Goal: Information Seeking & Learning: Learn about a topic

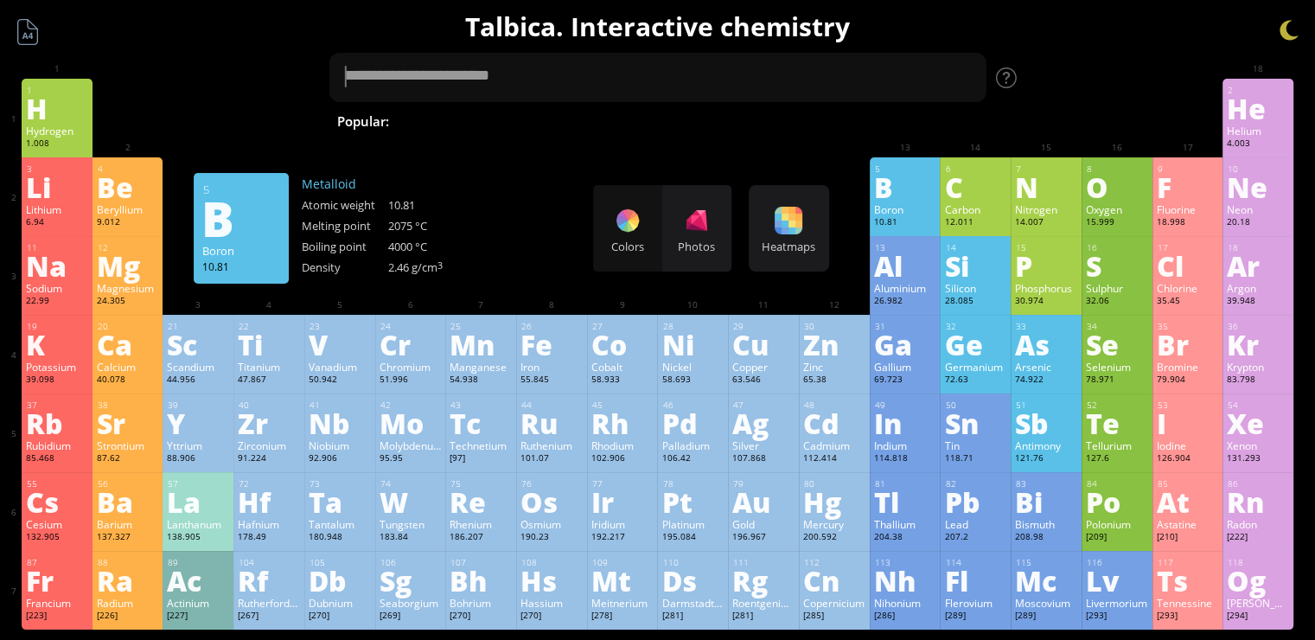
click at [645, 243] on div "Colors Photos" at bounding box center [662, 228] width 138 height 86
click at [711, 215] on div at bounding box center [697, 221] width 28 height 28
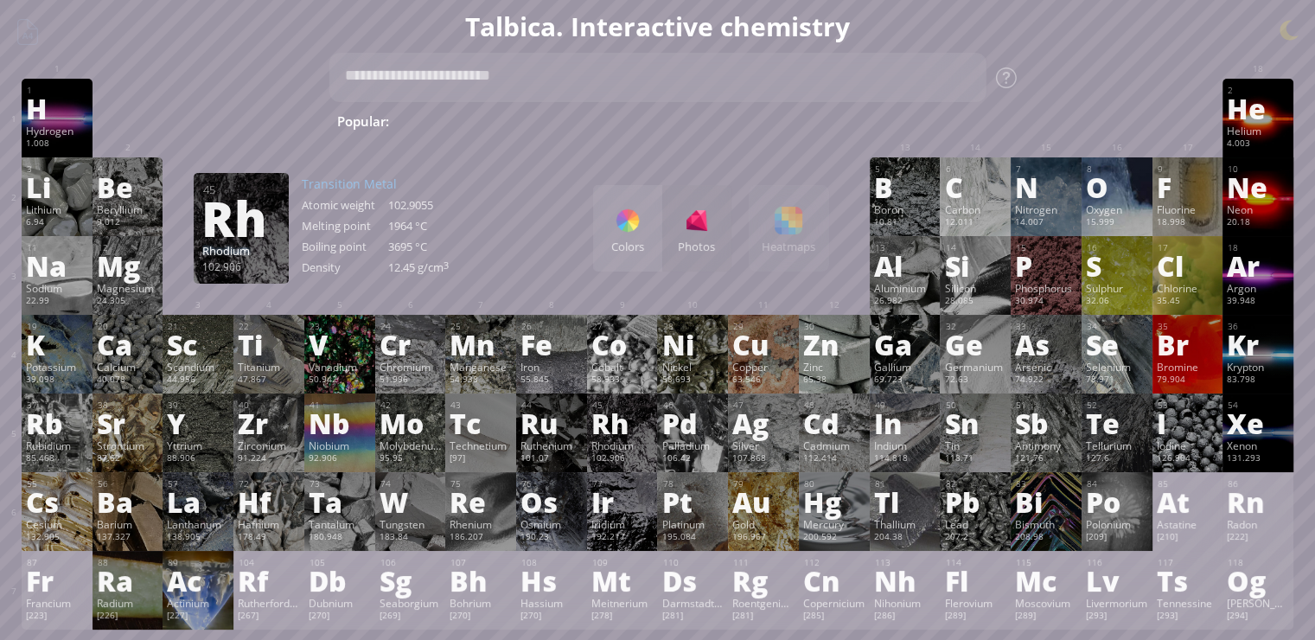
scroll to position [432, 0]
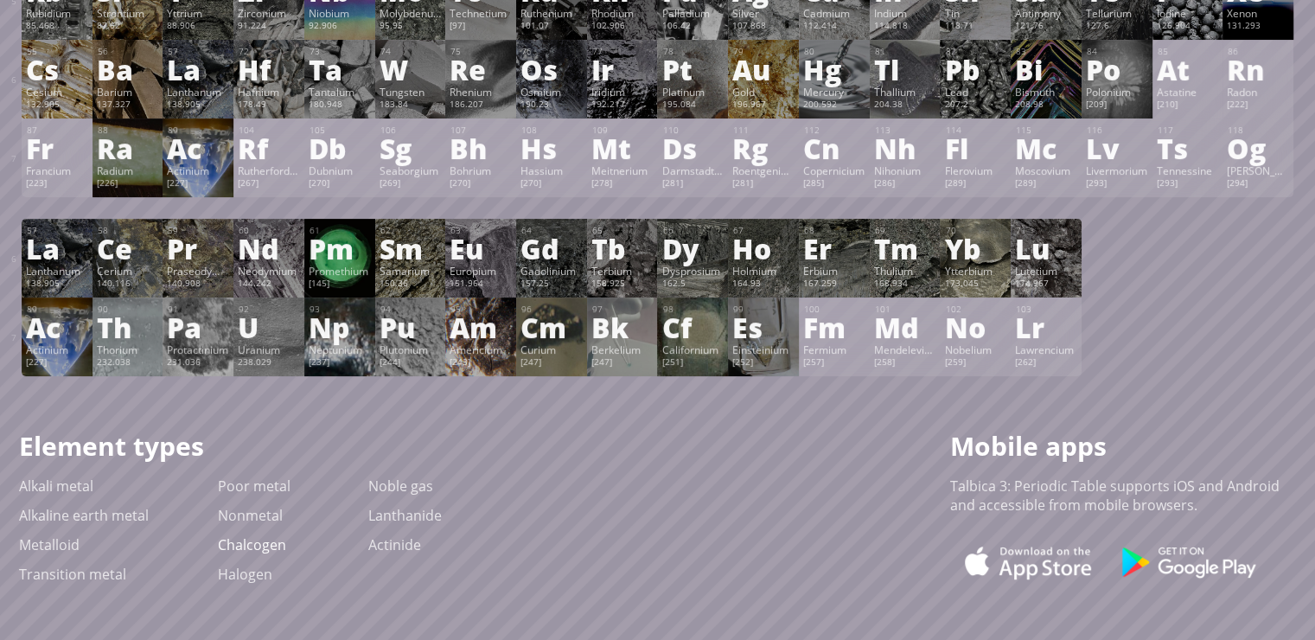
click at [261, 553] on link "Chalcogen" at bounding box center [252, 544] width 68 height 19
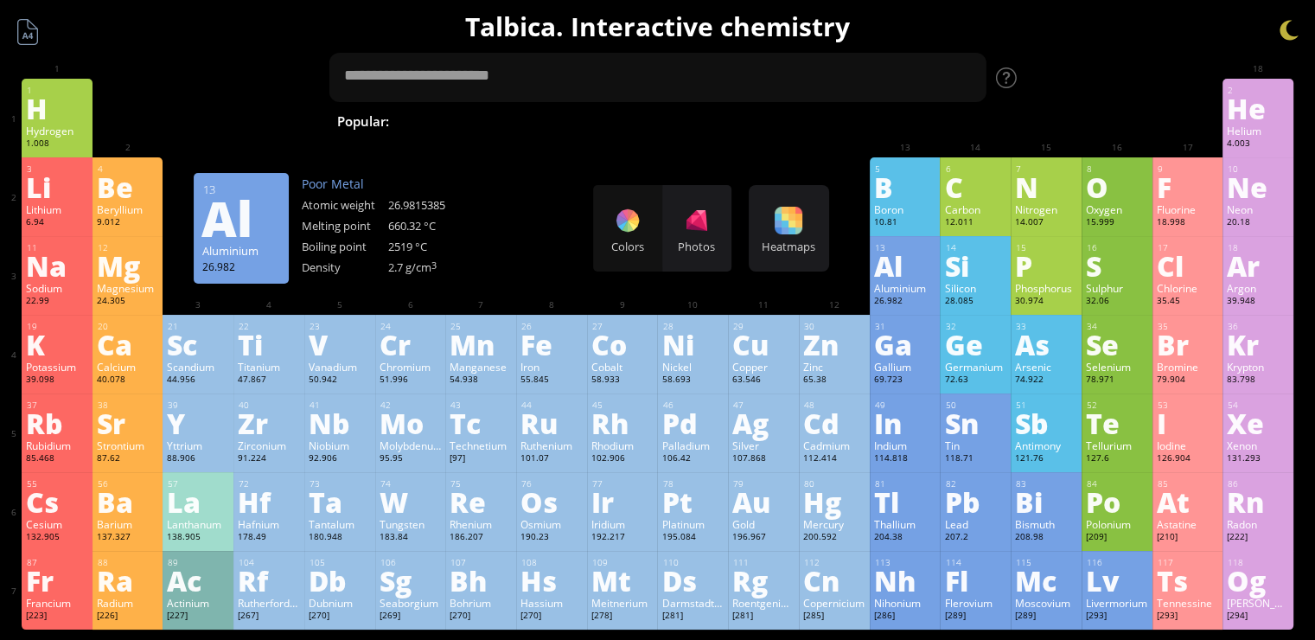
click at [923, 282] on div "13 Al Aluminium 26.982 −2, −1, 0, +1, +2, +3 −2, −1, 0, +1, +2, +3 660.32 °C 25…" at bounding box center [905, 275] width 71 height 79
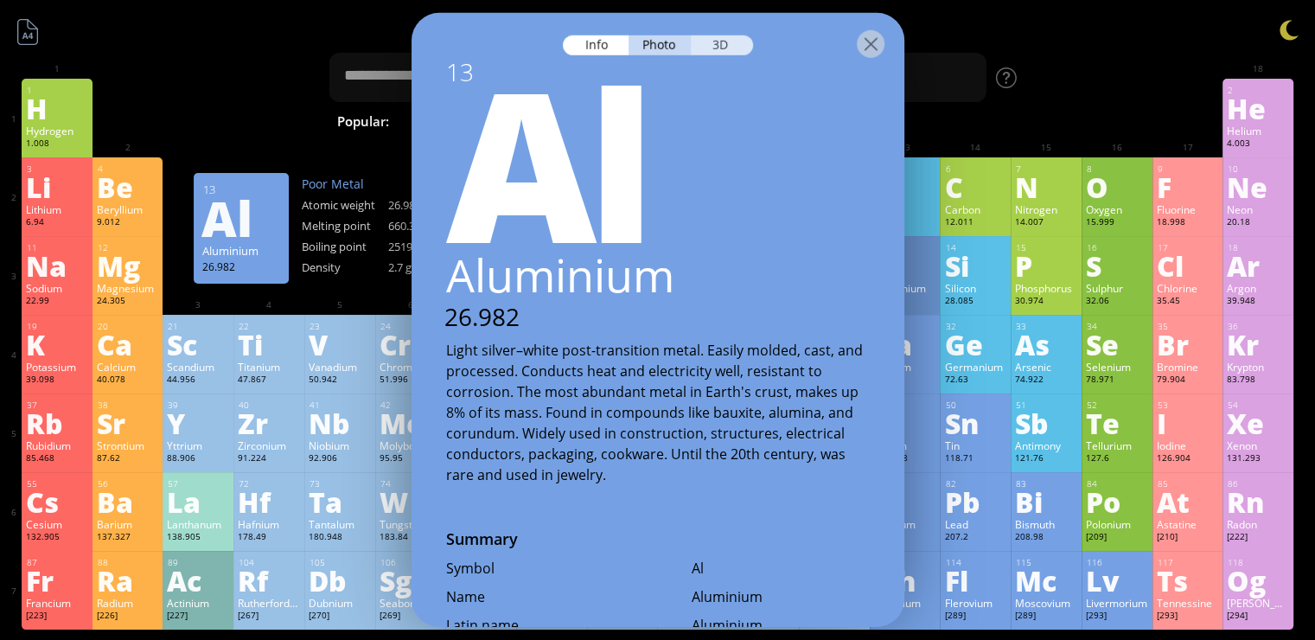
click at [733, 38] on div "3D" at bounding box center [722, 45] width 62 height 20
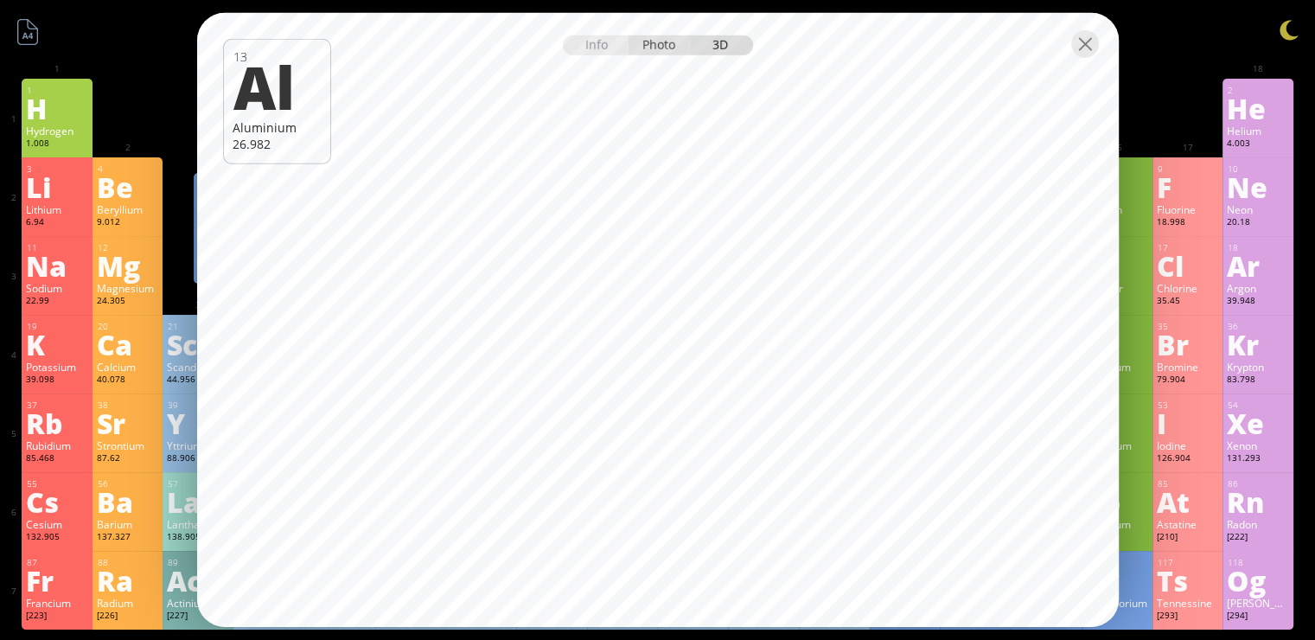
click at [661, 48] on div "Photo" at bounding box center [660, 45] width 62 height 20
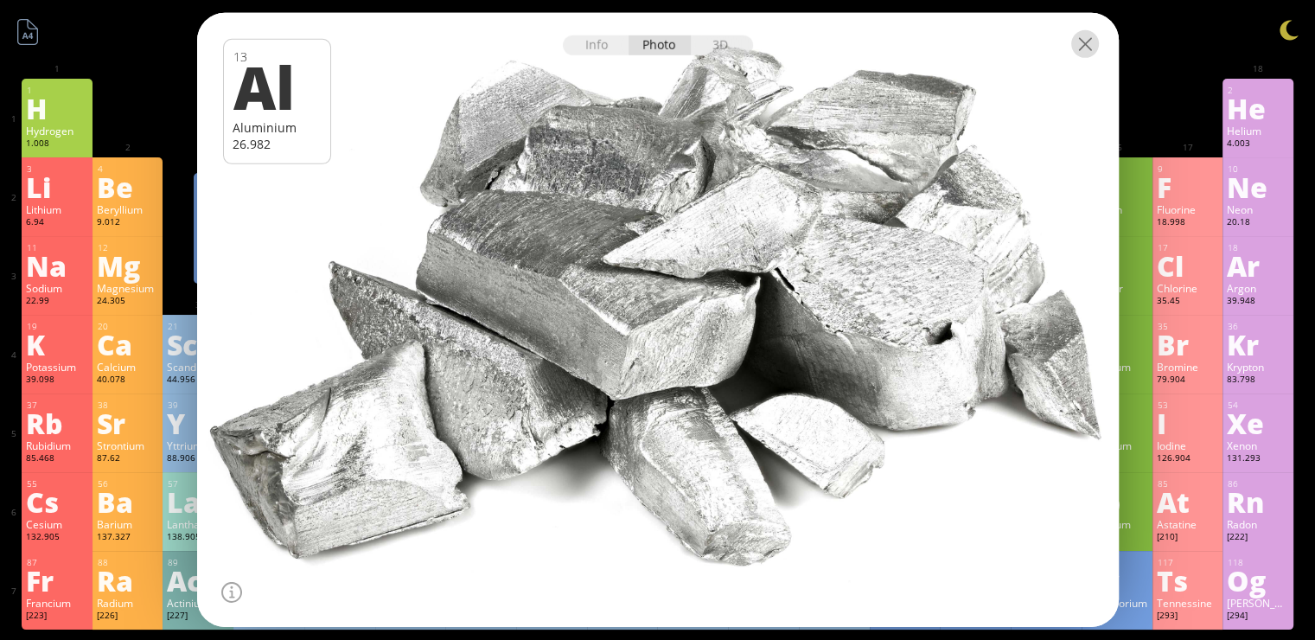
click at [1096, 52] on div at bounding box center [1085, 44] width 28 height 28
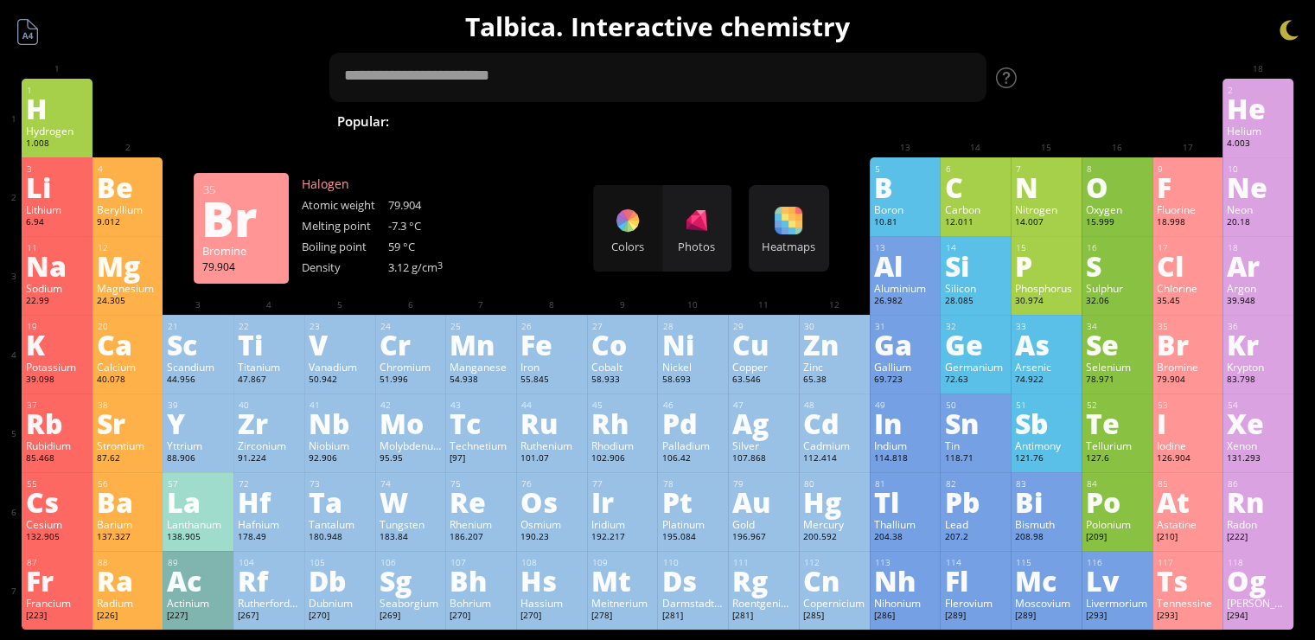
click at [1242, 382] on div "83.798" at bounding box center [1258, 381] width 62 height 14
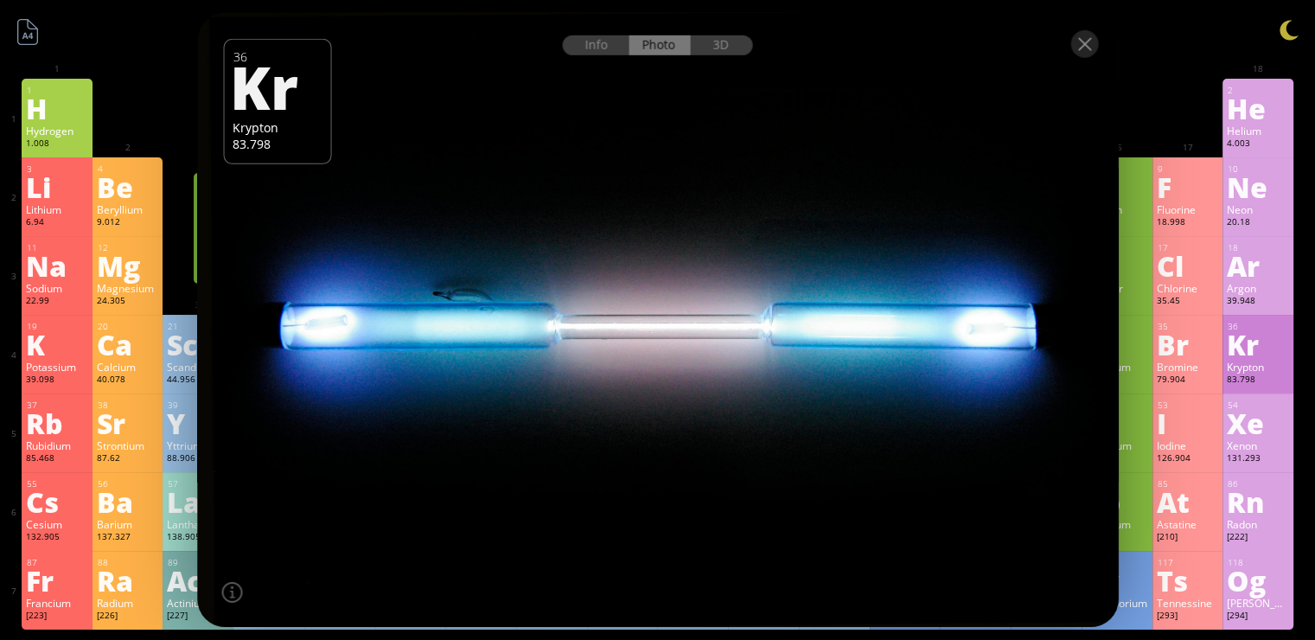
drag, startPoint x: 742, startPoint y: 311, endPoint x: 747, endPoint y: 342, distance: 30.7
click at [747, 342] on div at bounding box center [658, 320] width 930 height 620
click at [1073, 48] on div at bounding box center [1084, 44] width 28 height 28
